Goal: Navigation & Orientation: Find specific page/section

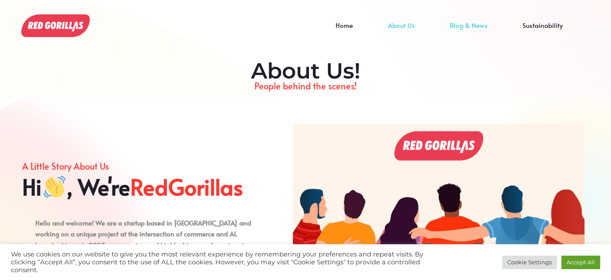
click at [468, 25] on link "Blog & News" at bounding box center [469, 31] width 73 height 13
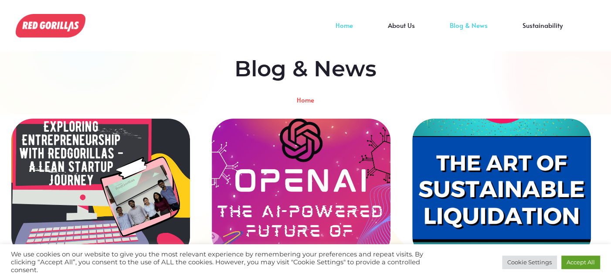
click at [352, 28] on link "Home" at bounding box center [344, 31] width 52 height 13
